Goal: Find contact information: Find contact information

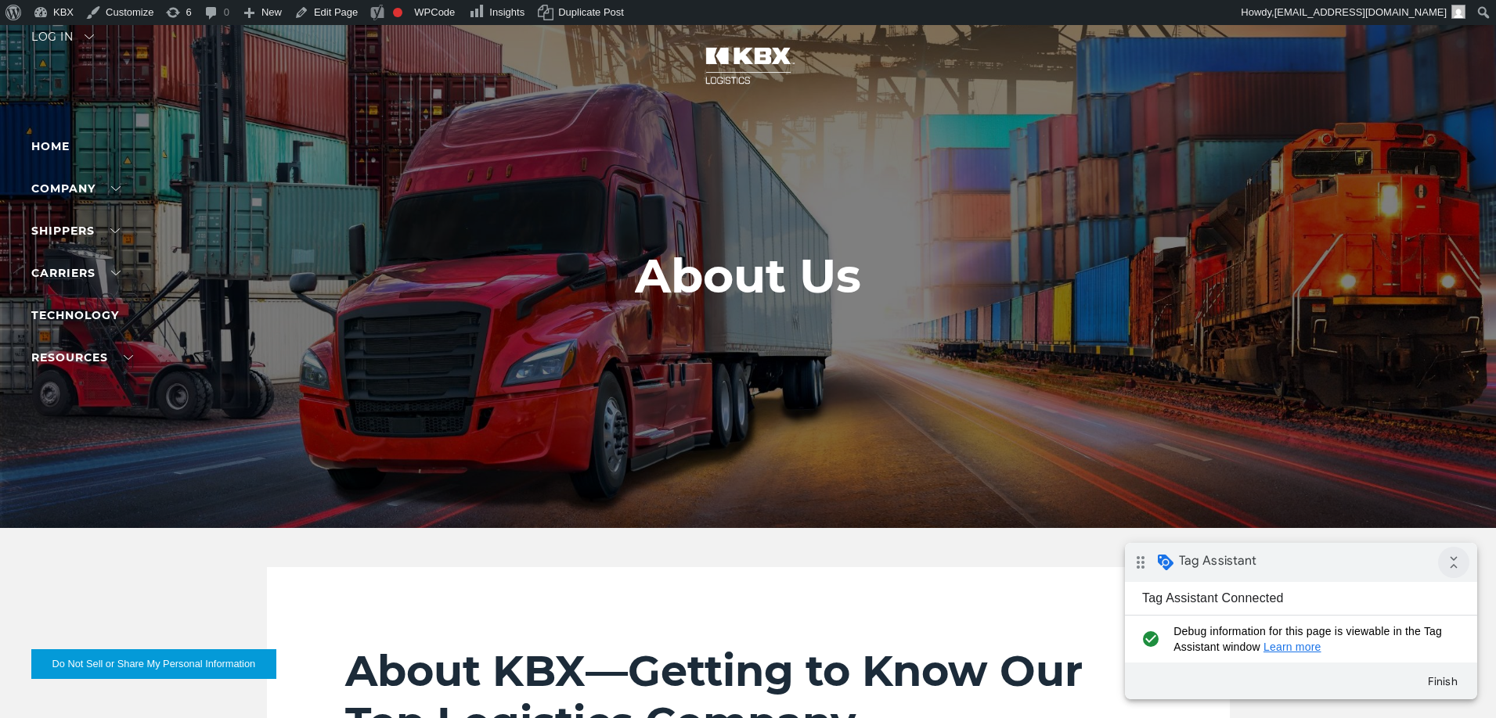
click at [1439, 567] on icon "collapse_all" at bounding box center [1453, 562] width 31 height 31
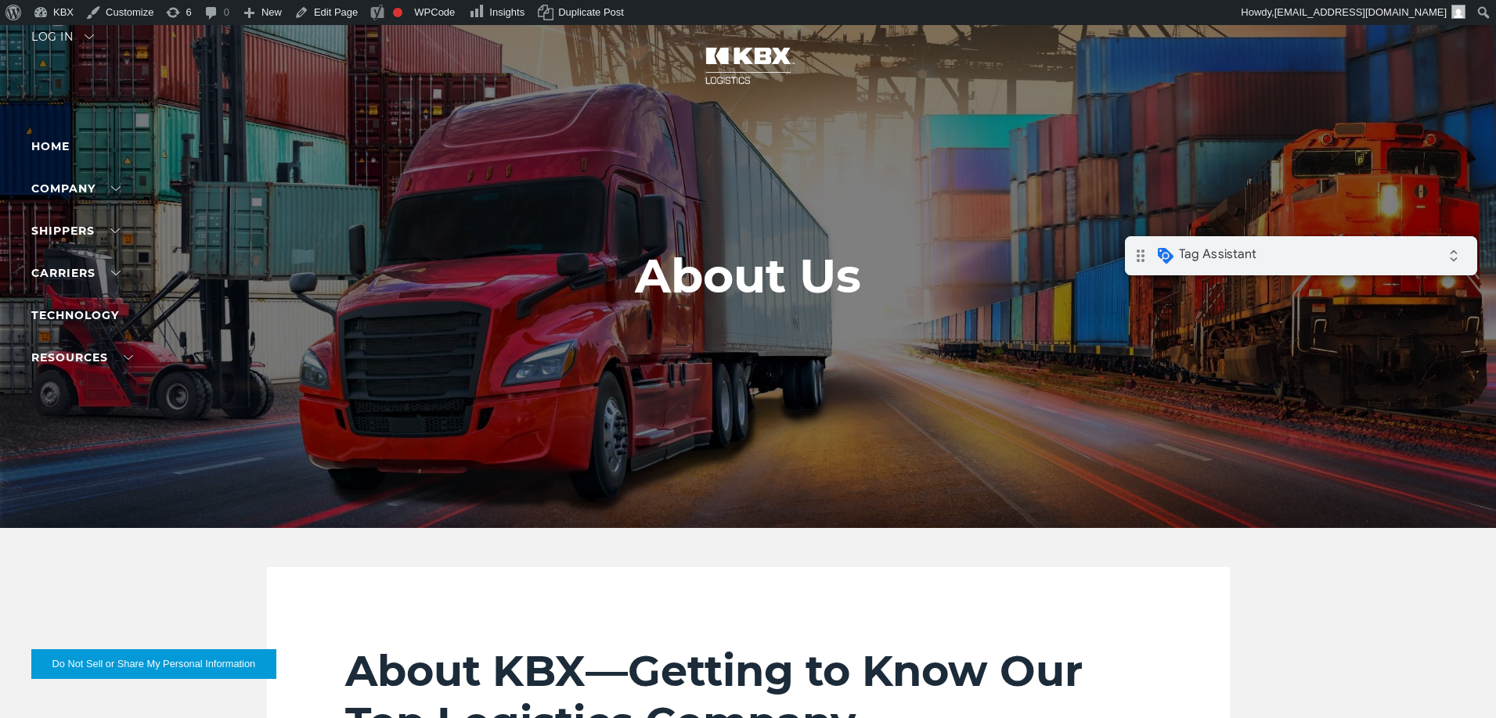
click at [1403, 260] on div "drag_indicator Tag Assistant expand_all" at bounding box center [1301, 255] width 352 height 39
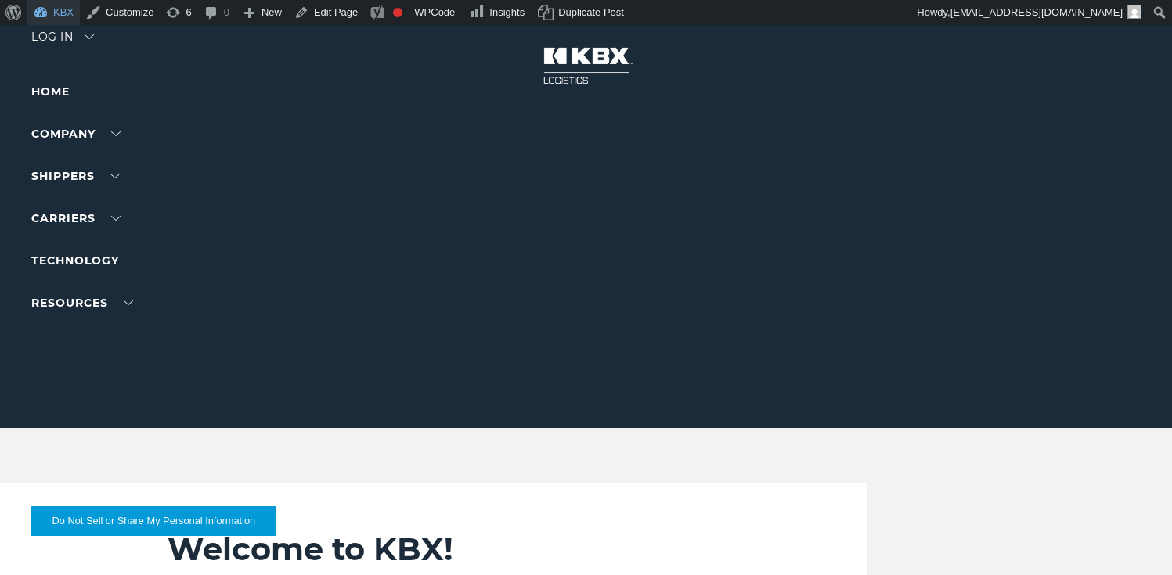
click at [59, 15] on link "KBX" at bounding box center [53, 12] width 52 height 25
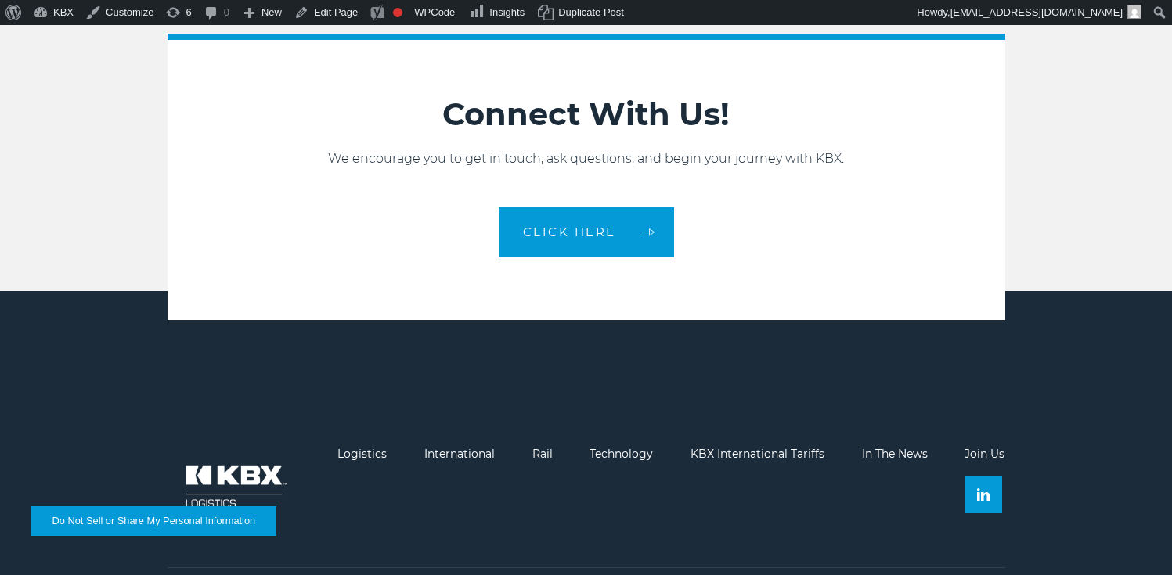
scroll to position [3383, 0]
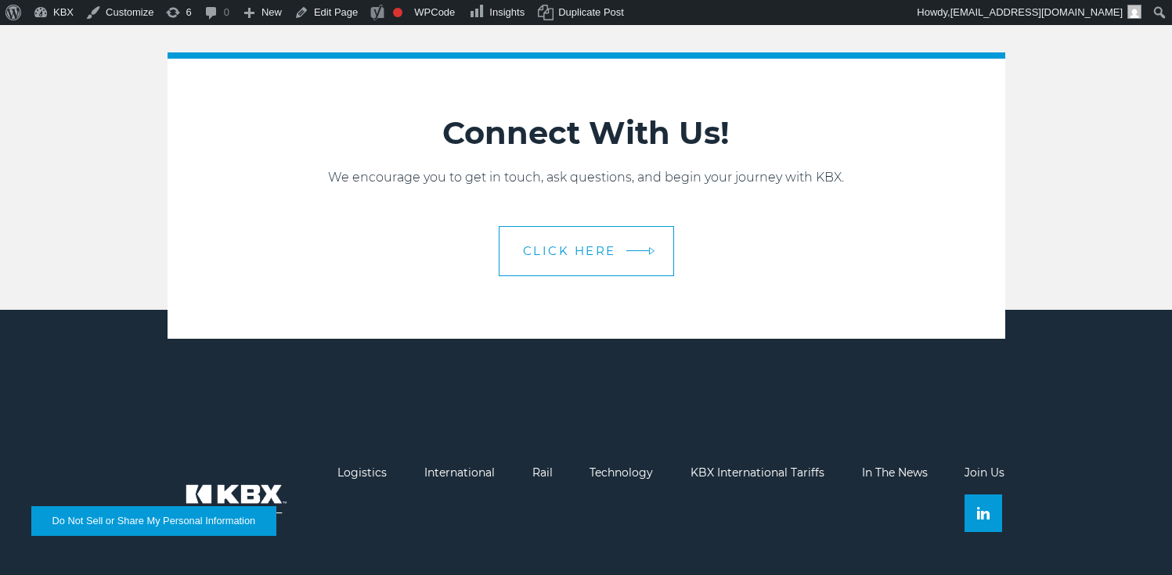
click at [597, 247] on span "CLICK HERE" at bounding box center [569, 251] width 93 height 12
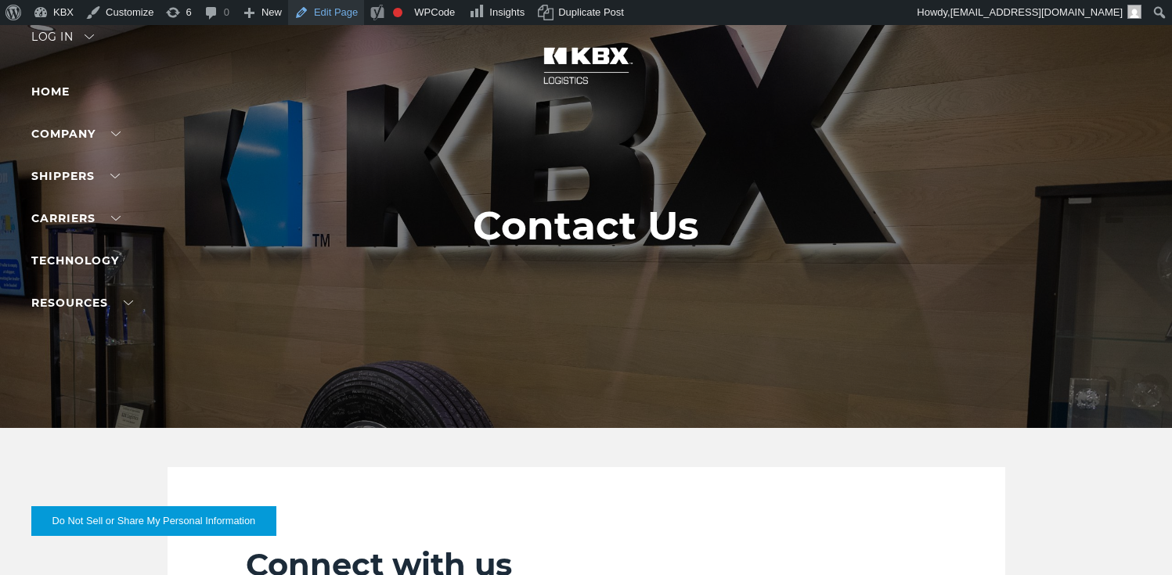
click at [344, 17] on link "Edit Page" at bounding box center [326, 12] width 76 height 25
